Goal: Information Seeking & Learning: Learn about a topic

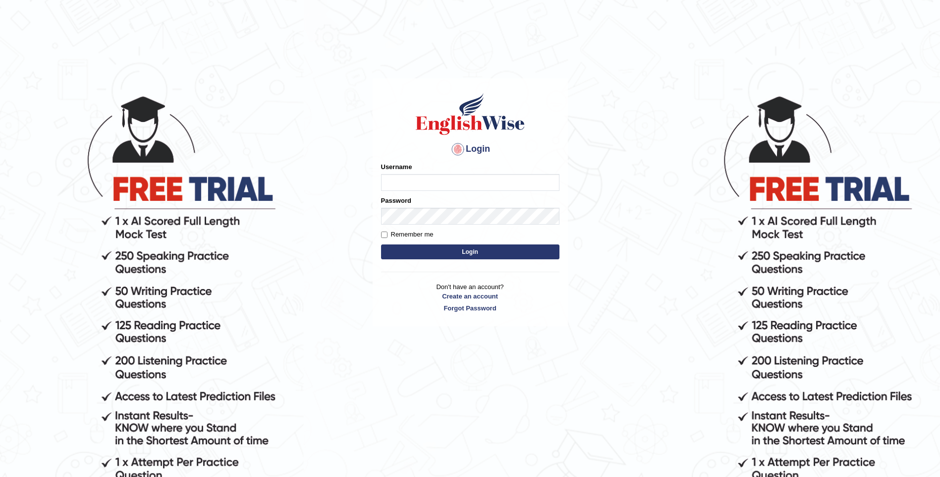
click at [441, 182] on input "Username" at bounding box center [470, 182] width 178 height 17
type input "mulwandamercy"
click at [418, 250] on button "Login" at bounding box center [470, 251] width 178 height 15
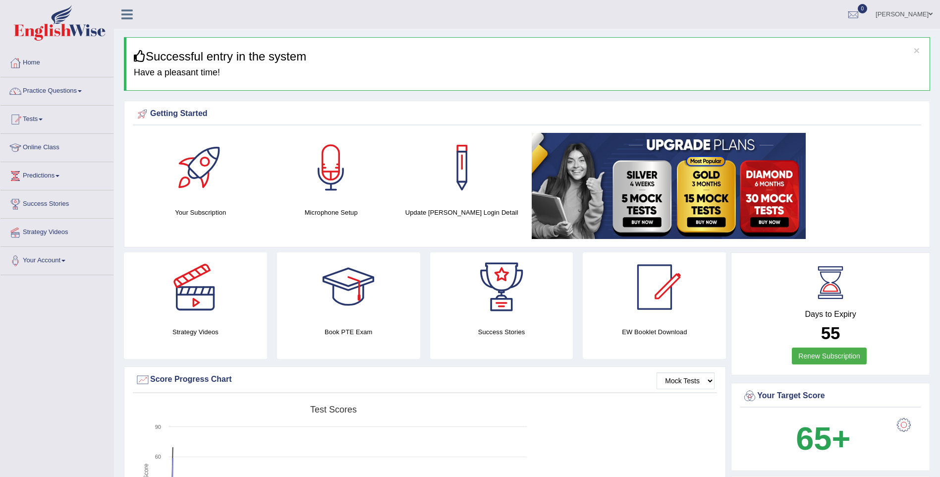
click at [78, 92] on link "Practice Questions" at bounding box center [56, 89] width 113 height 25
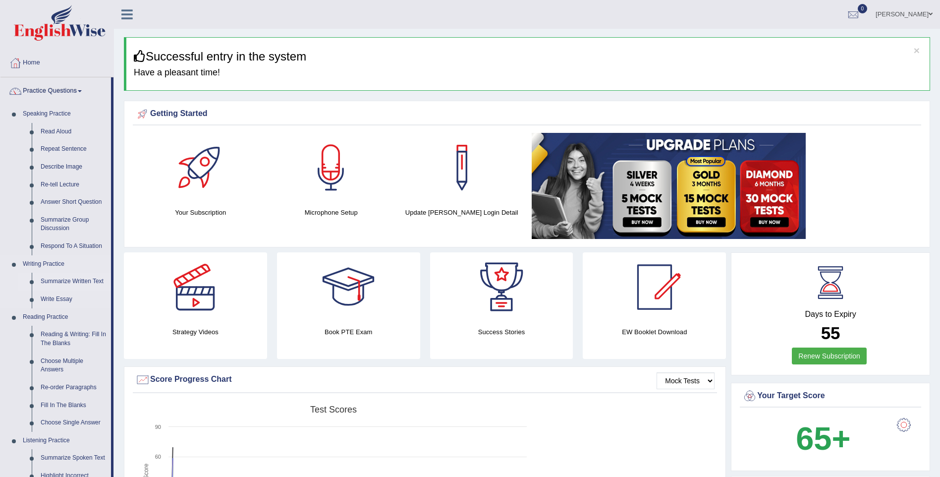
click at [68, 282] on link "Summarize Written Text" at bounding box center [73, 282] width 75 height 18
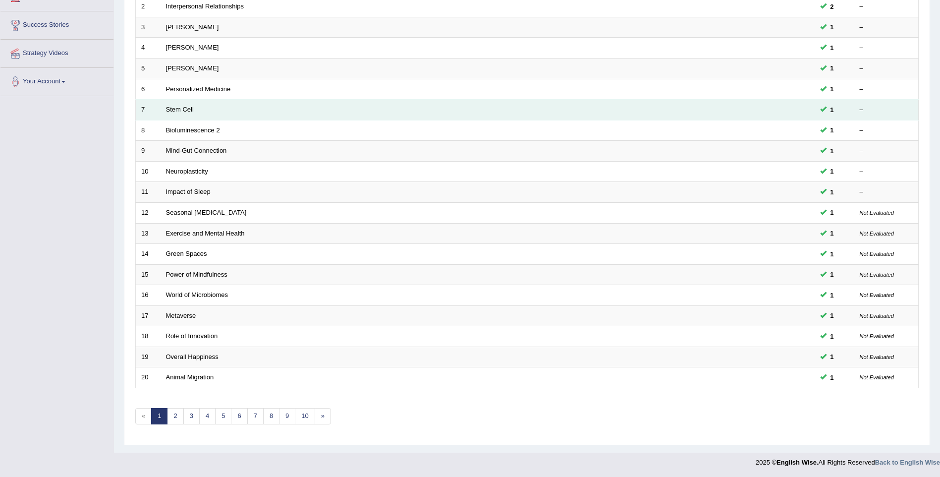
scroll to position [179, 0]
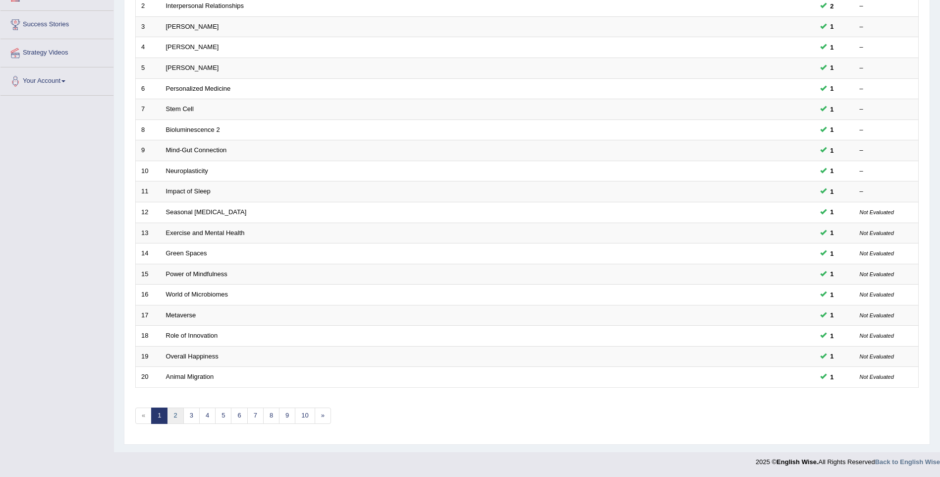
click at [176, 417] on link "2" at bounding box center [175, 415] width 16 height 16
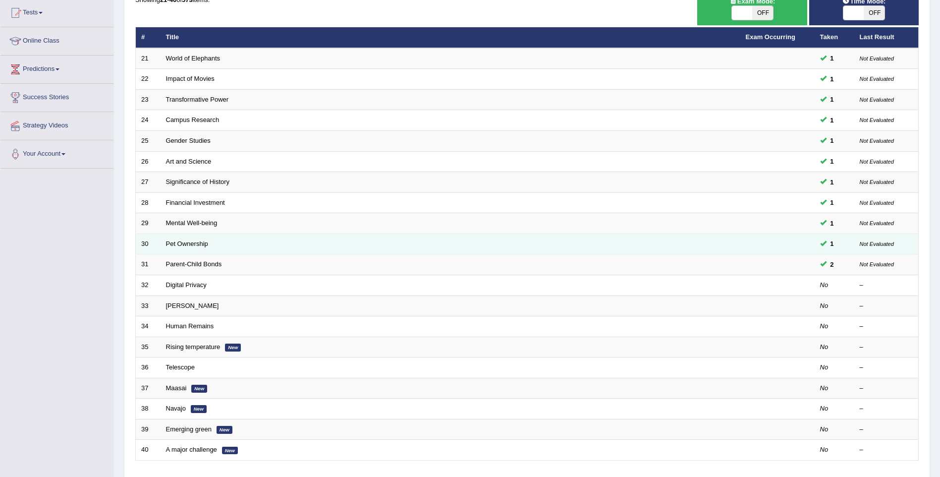
scroll to position [179, 0]
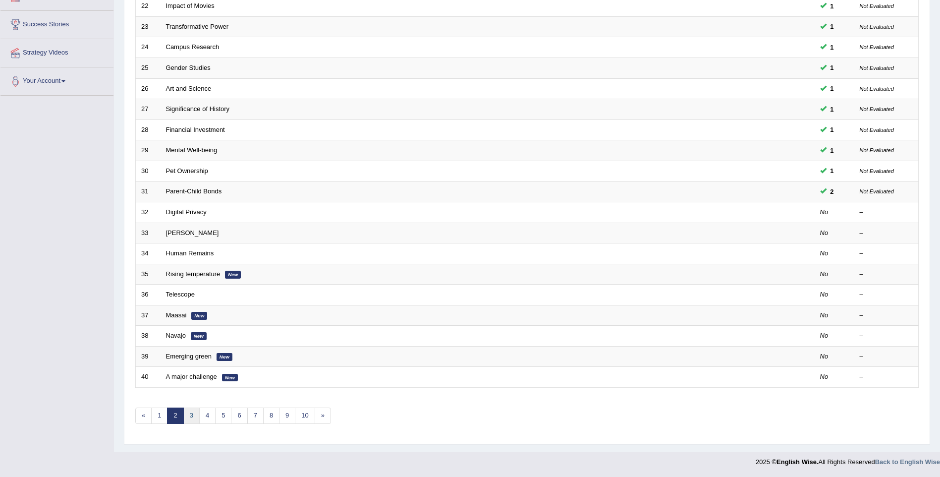
click at [192, 413] on link "3" at bounding box center [191, 415] width 16 height 16
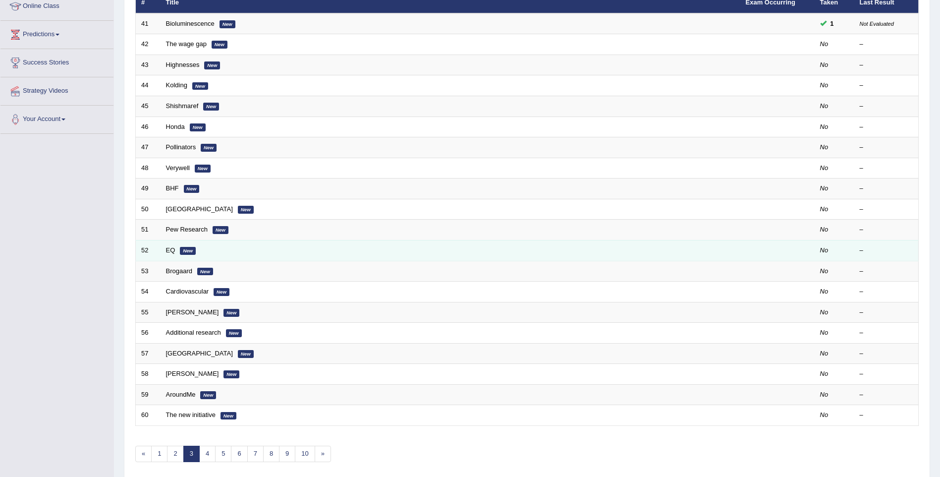
scroll to position [31, 0]
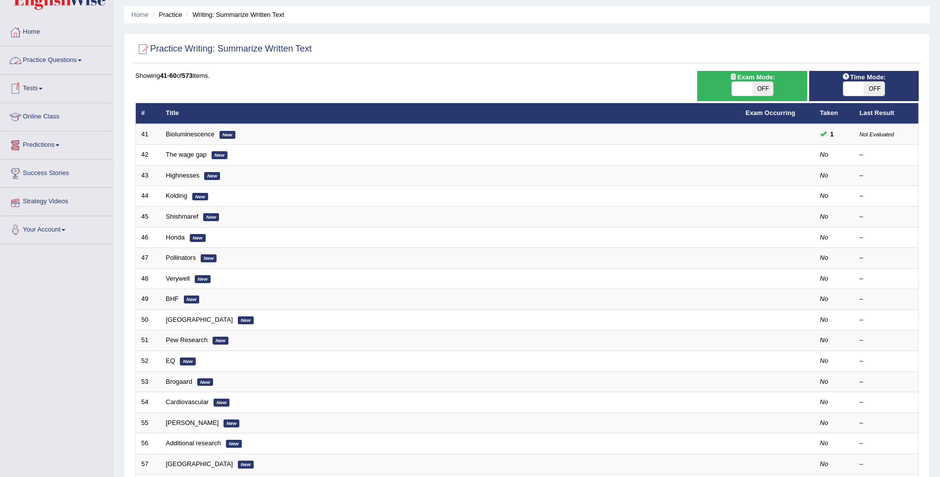
click at [76, 58] on link "Practice Questions" at bounding box center [56, 59] width 113 height 25
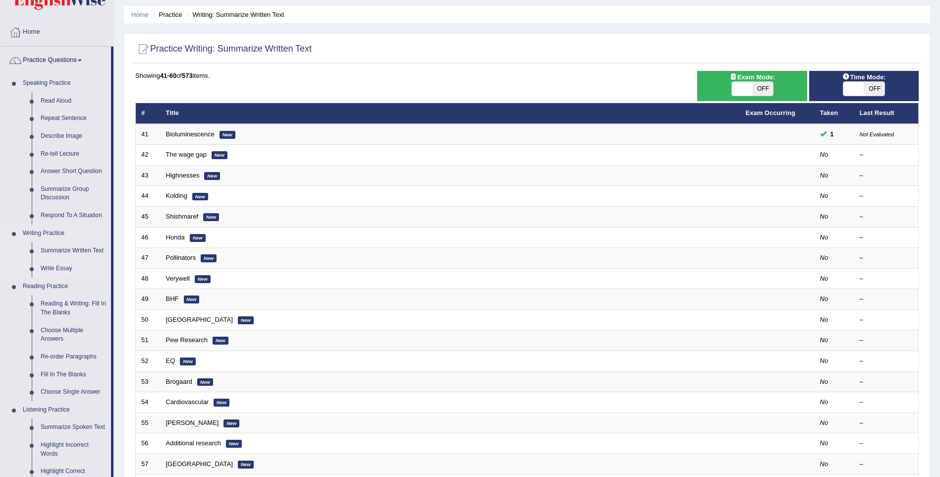
click at [64, 268] on link "Write Essay" at bounding box center [73, 269] width 75 height 18
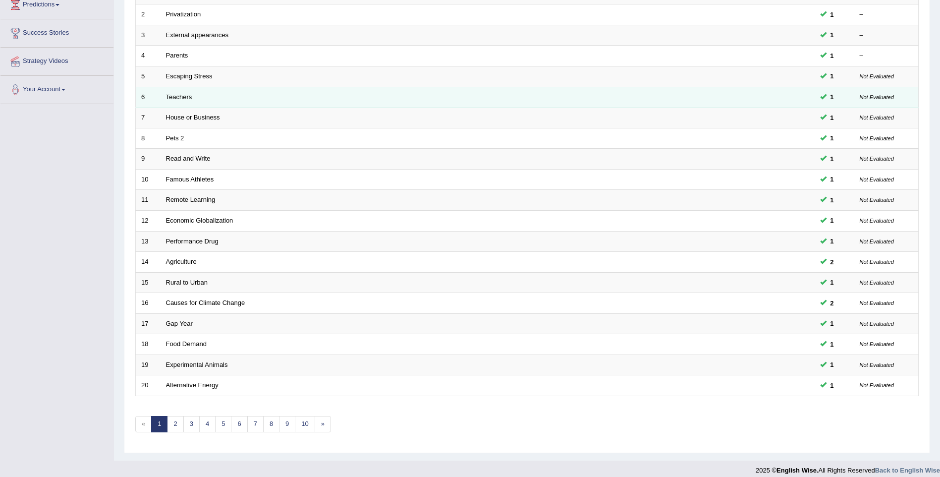
scroll to position [179, 0]
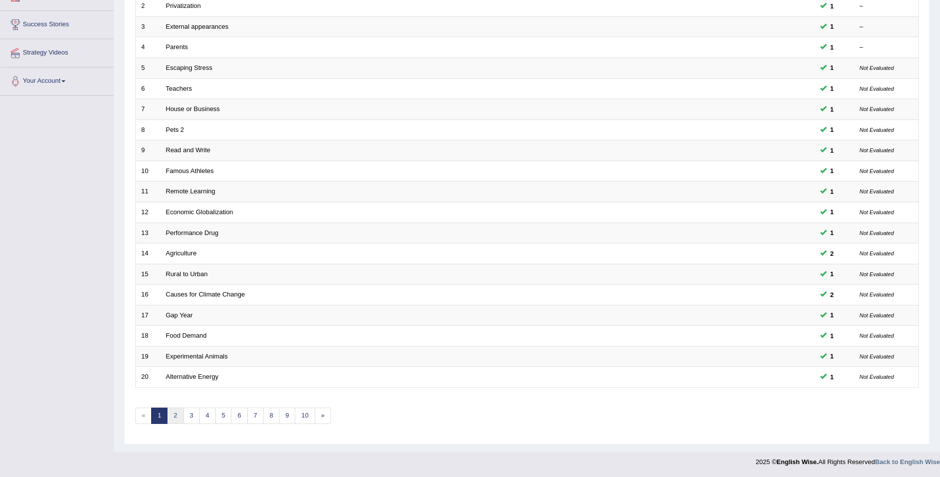
click at [176, 416] on link "2" at bounding box center [175, 415] width 16 height 16
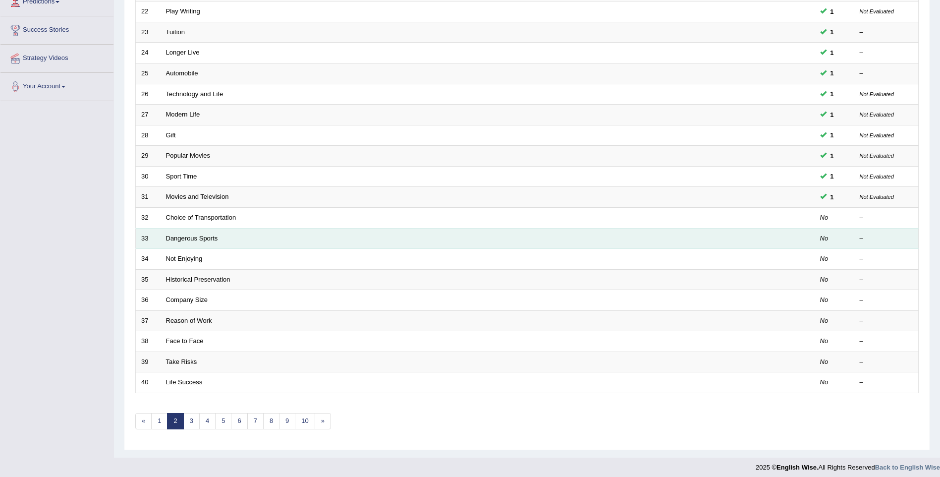
scroll to position [179, 0]
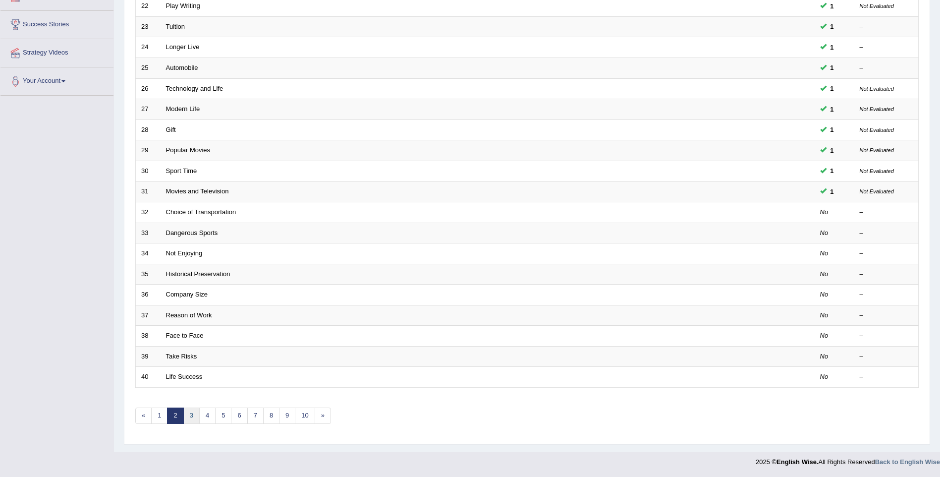
click at [192, 416] on link "3" at bounding box center [191, 415] width 16 height 16
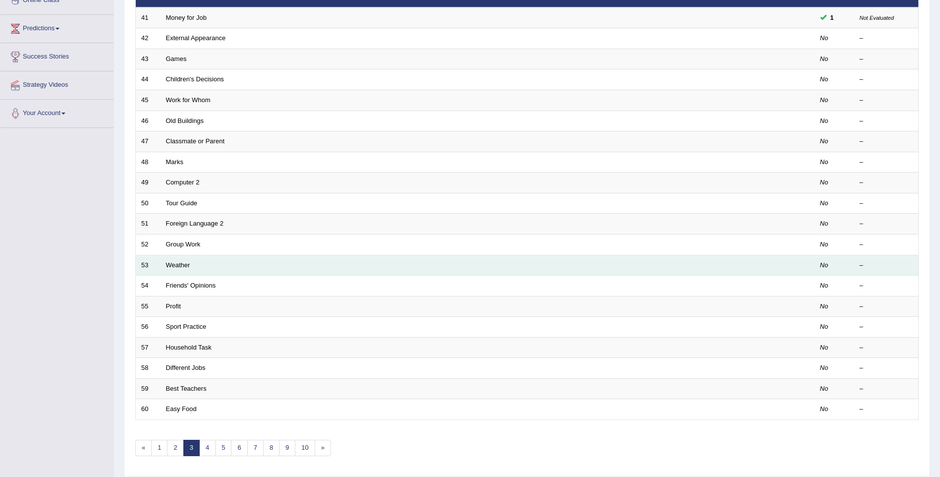
scroll to position [149, 0]
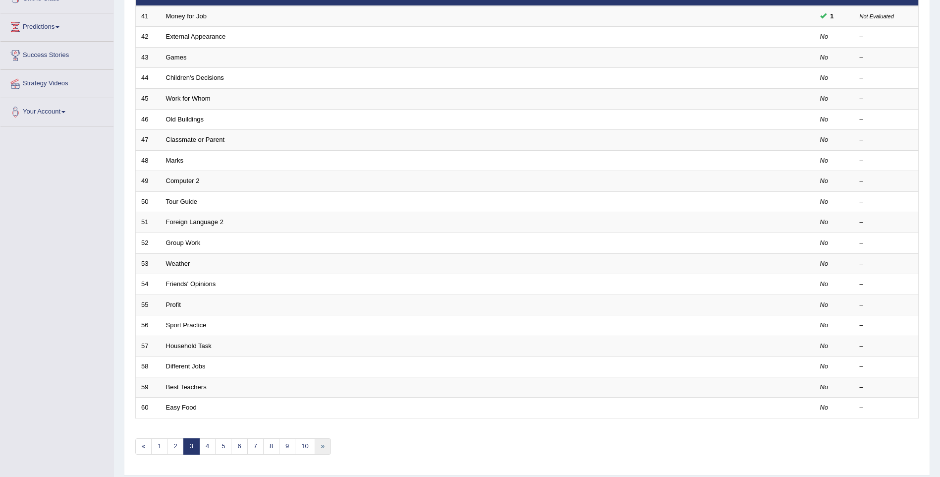
click at [326, 448] on link "»" at bounding box center [323, 446] width 16 height 16
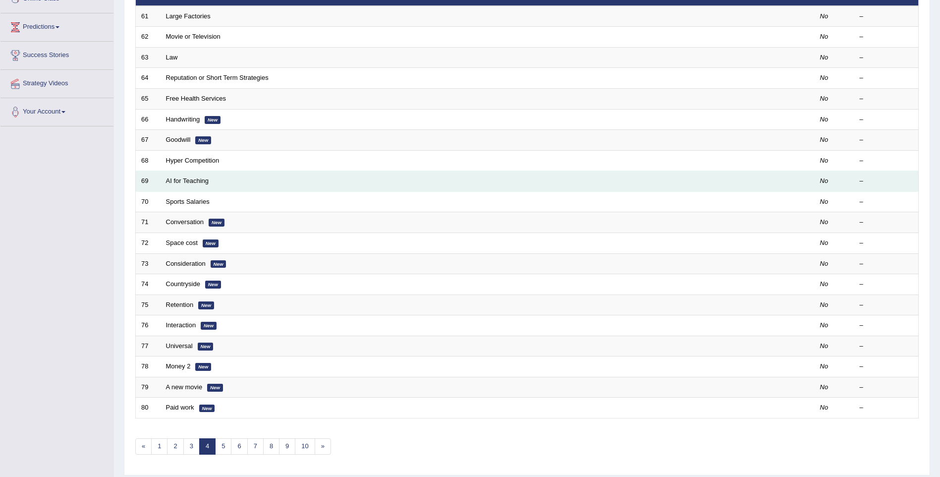
scroll to position [179, 0]
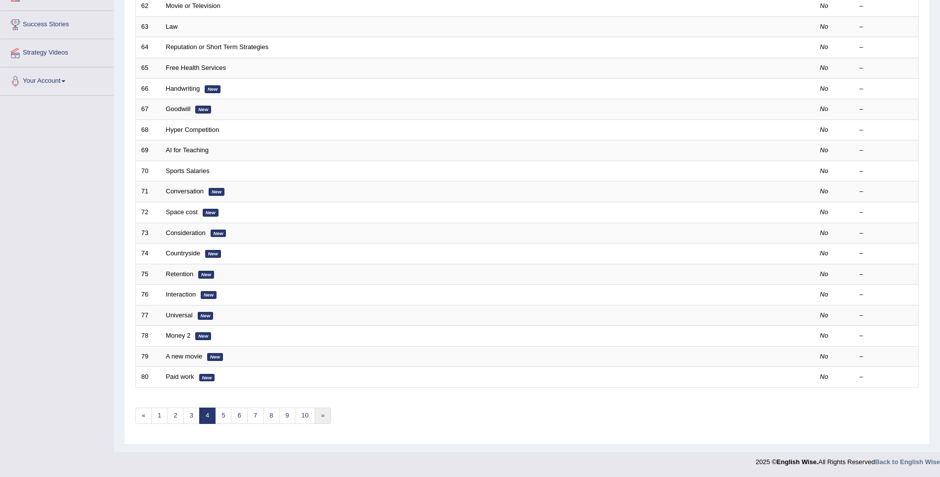
click at [319, 414] on link "»" at bounding box center [323, 415] width 16 height 16
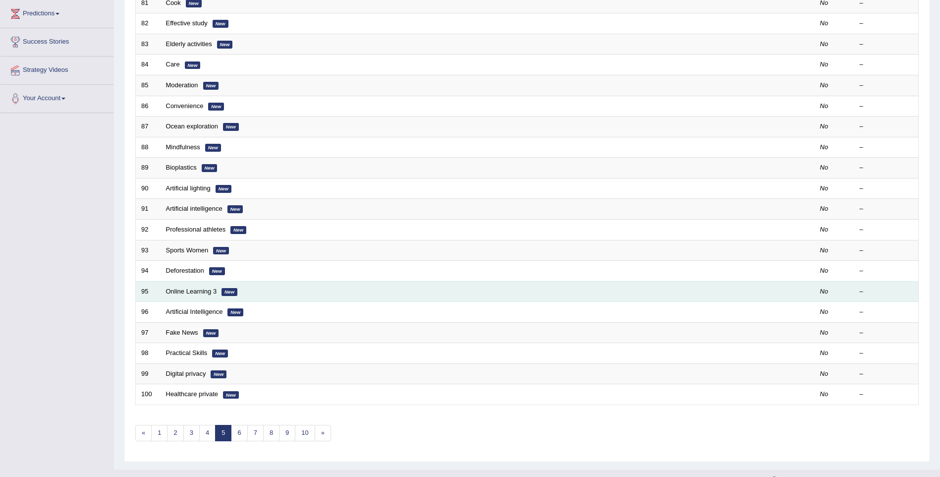
scroll to position [179, 0]
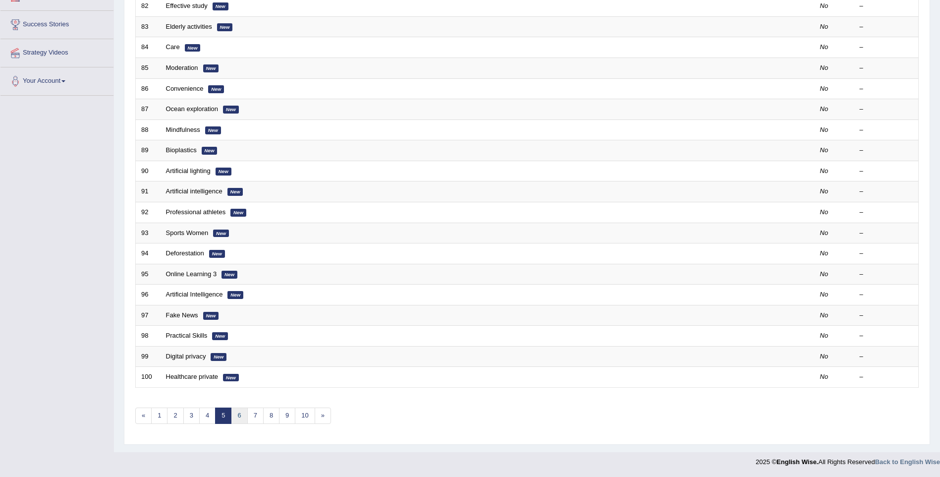
click at [239, 413] on link "6" at bounding box center [239, 415] width 16 height 16
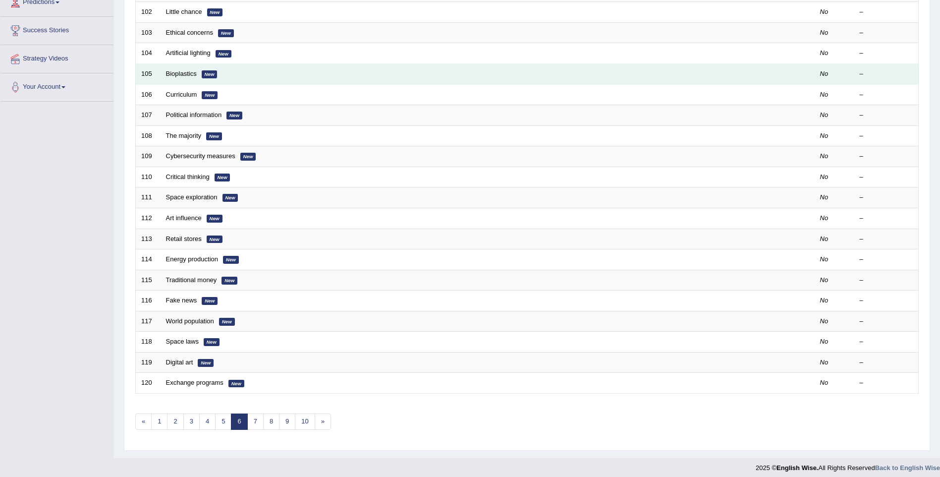
scroll to position [179, 0]
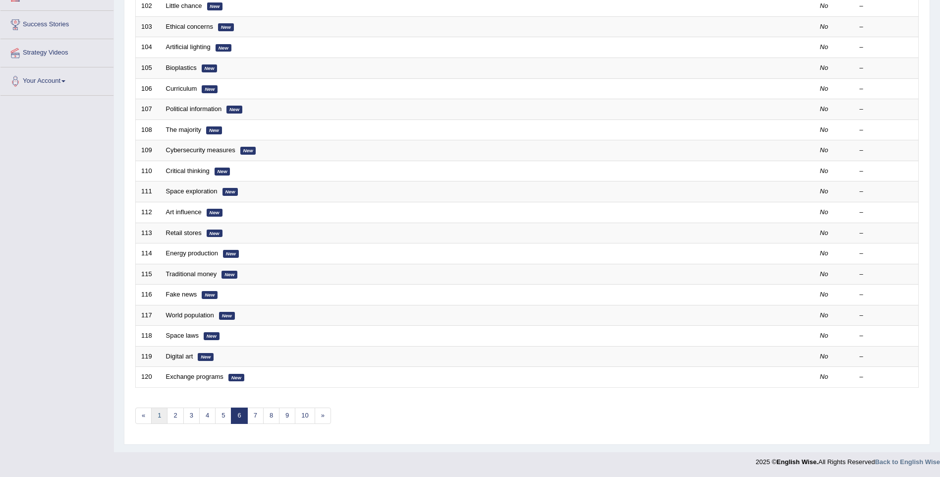
click at [161, 411] on link "1" at bounding box center [159, 415] width 16 height 16
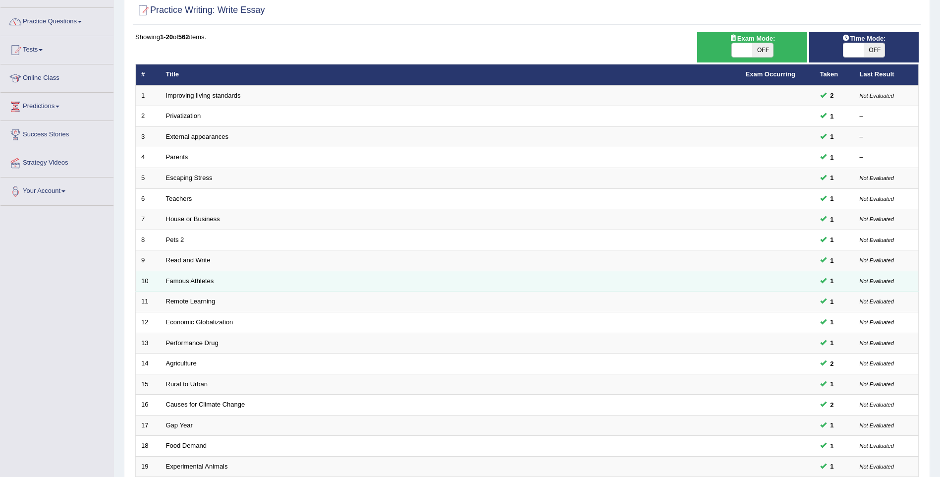
scroll to position [179, 0]
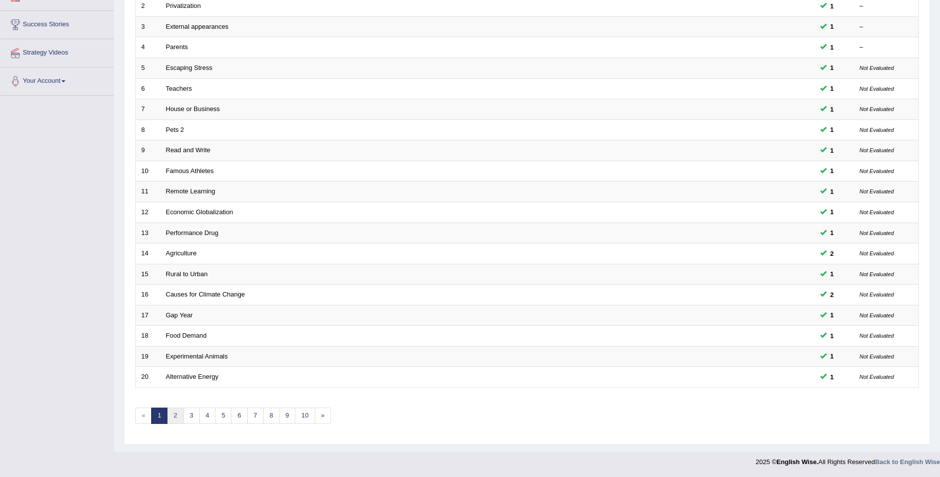
click at [178, 411] on link "2" at bounding box center [175, 415] width 16 height 16
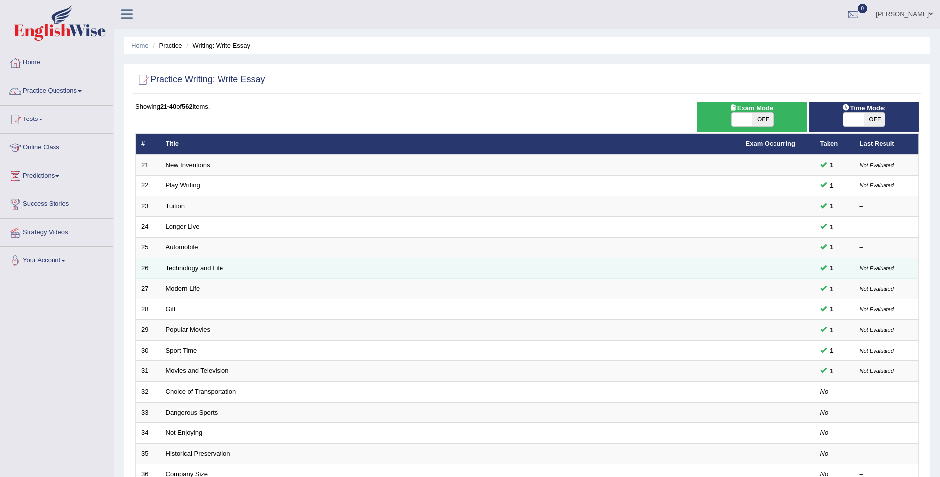
click at [212, 270] on link "Technology and Life" at bounding box center [195, 267] width 58 height 7
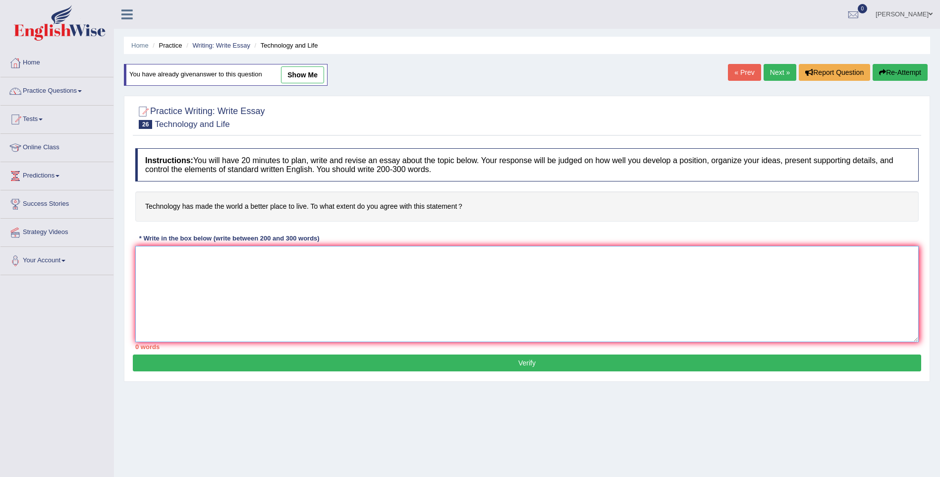
click at [228, 277] on textarea at bounding box center [527, 294] width 784 height 96
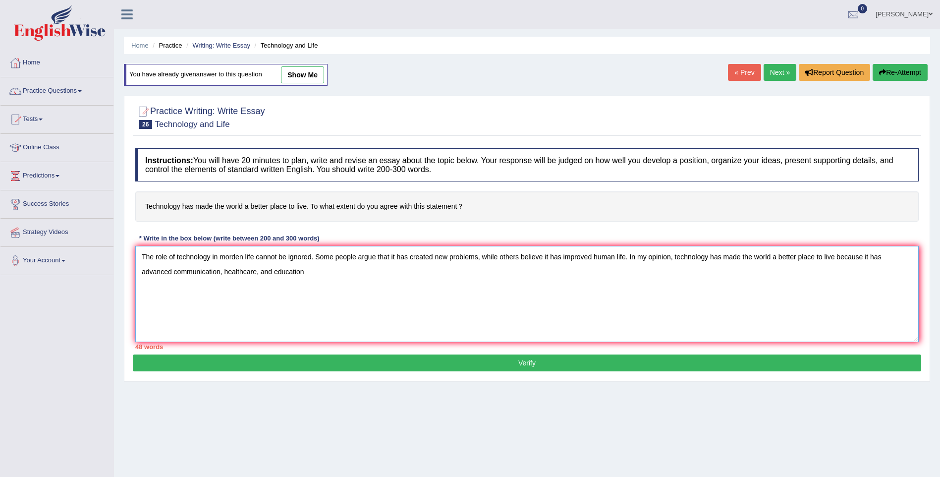
type textarea "The role of technology in morden life cannot be ignored. Some people argue that…"
